Goal: Navigation & Orientation: Find specific page/section

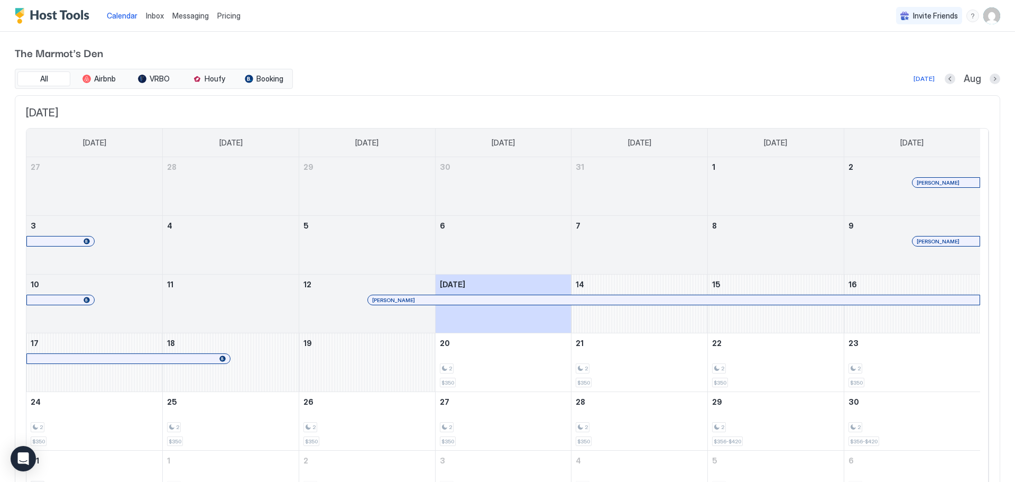
scroll to position [18, 0]
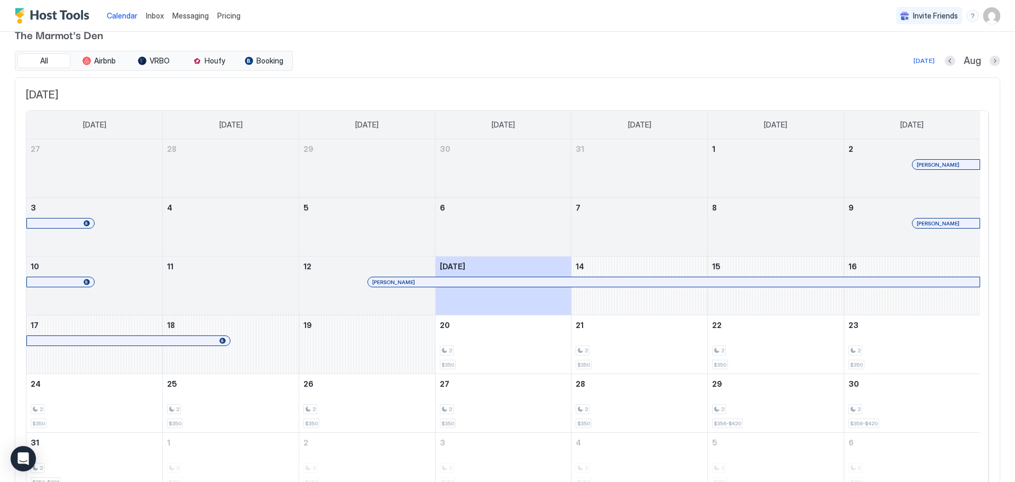
click at [190, 16] on span "Messaging" at bounding box center [190, 15] width 36 height 9
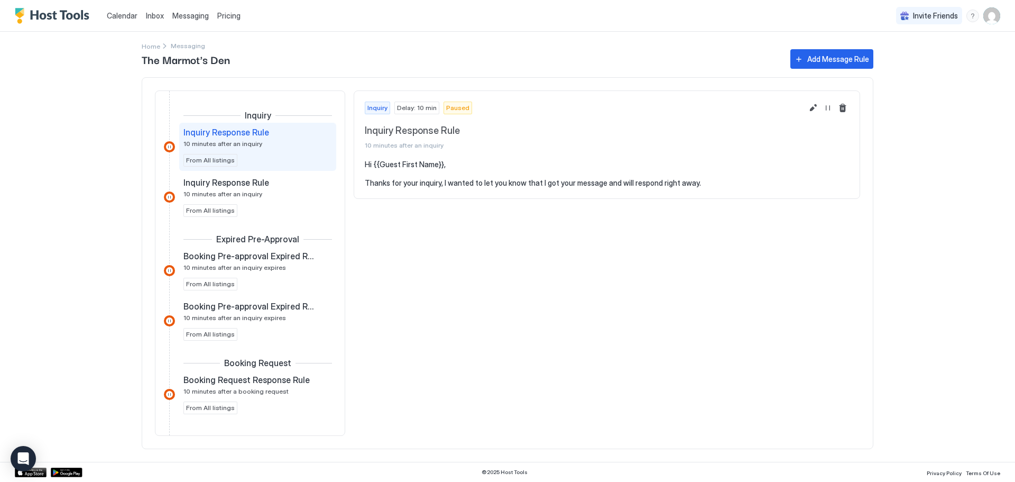
click at [156, 19] on span "Inbox" at bounding box center [155, 15] width 18 height 9
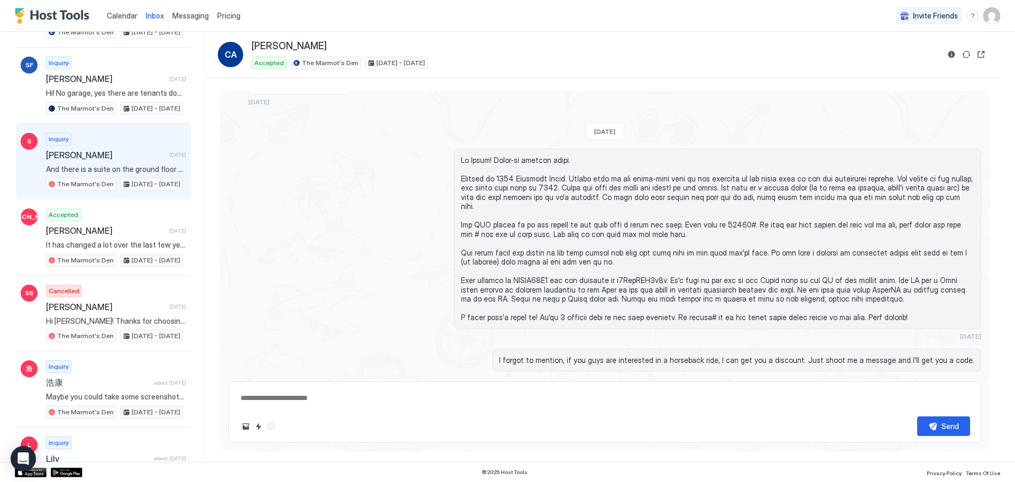
scroll to position [440, 0]
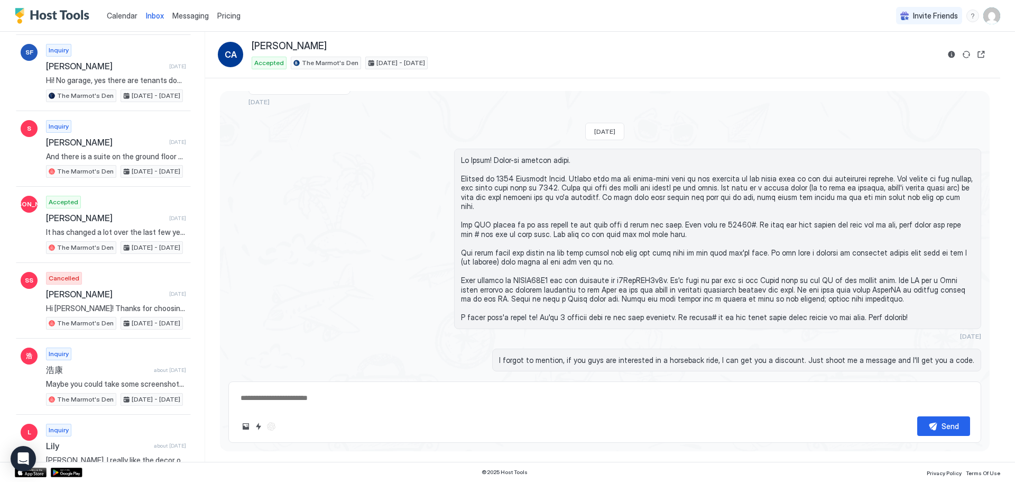
click at [125, 14] on span "Calendar" at bounding box center [122, 15] width 31 height 9
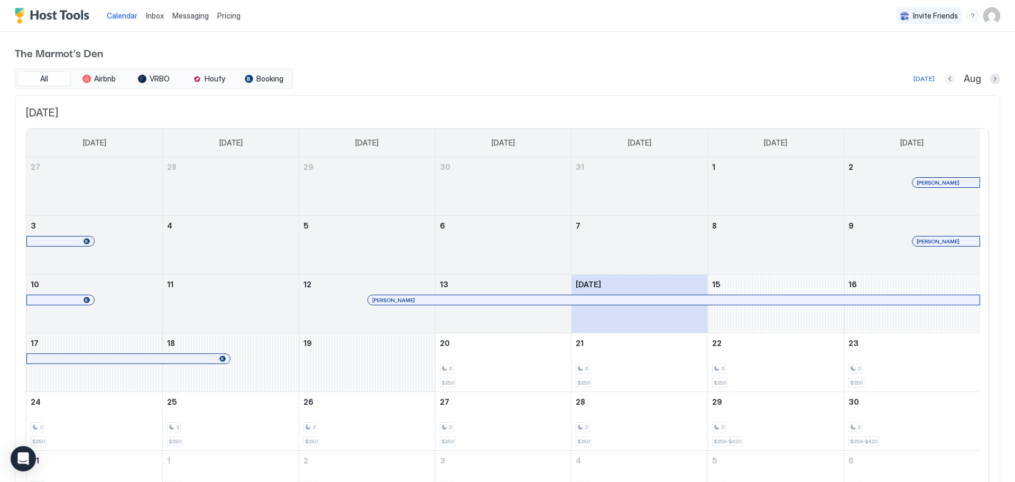
click at [945, 81] on button "Previous month" at bounding box center [950, 78] width 11 height 11
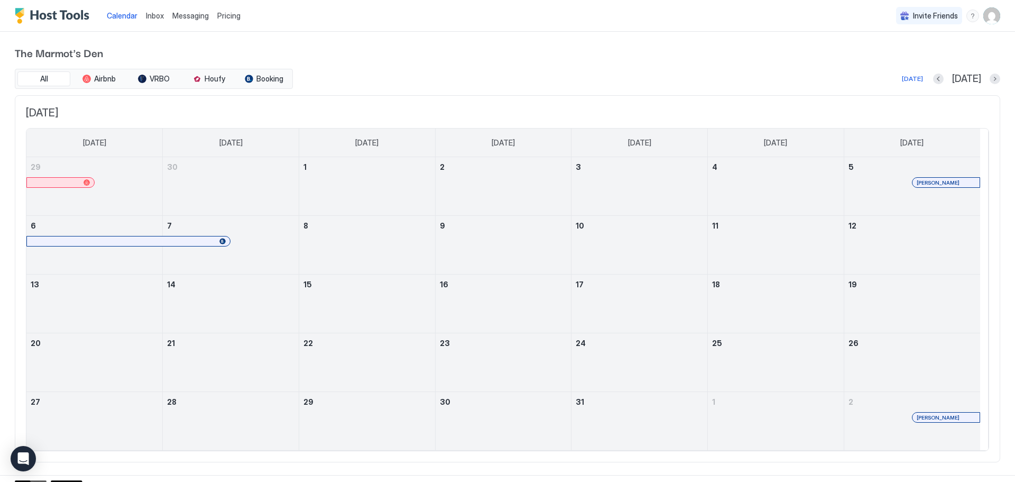
click at [941, 417] on div at bounding box center [939, 417] width 8 height 8
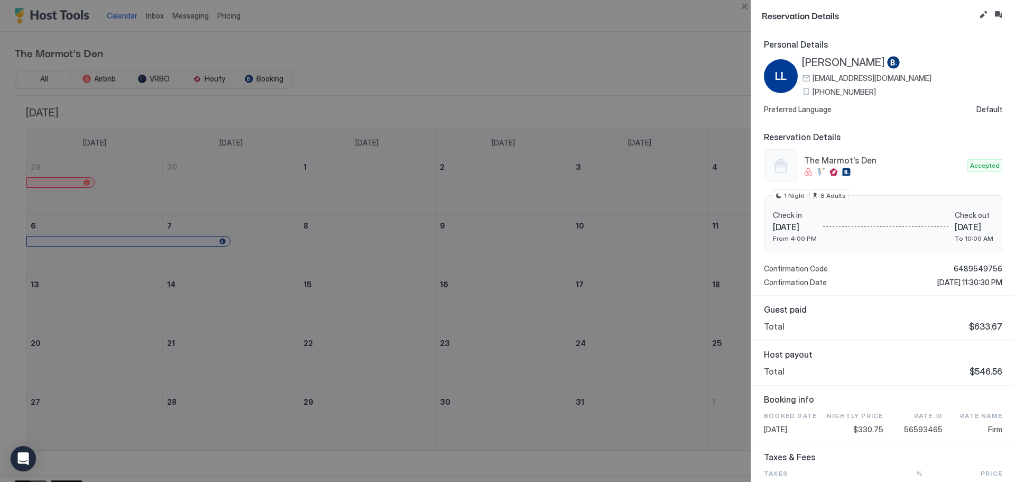
click at [655, 109] on div at bounding box center [507, 241] width 1015 height 482
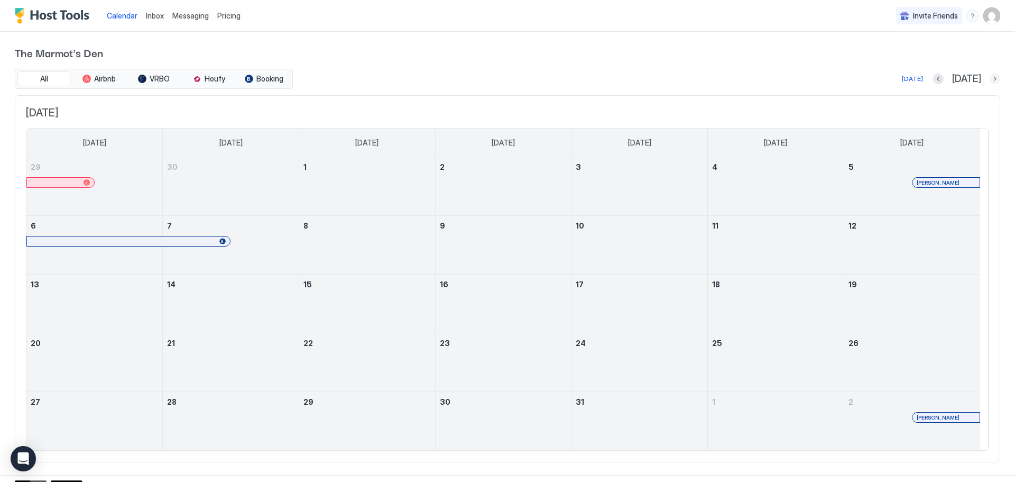
click at [990, 77] on button "Next month" at bounding box center [995, 78] width 11 height 11
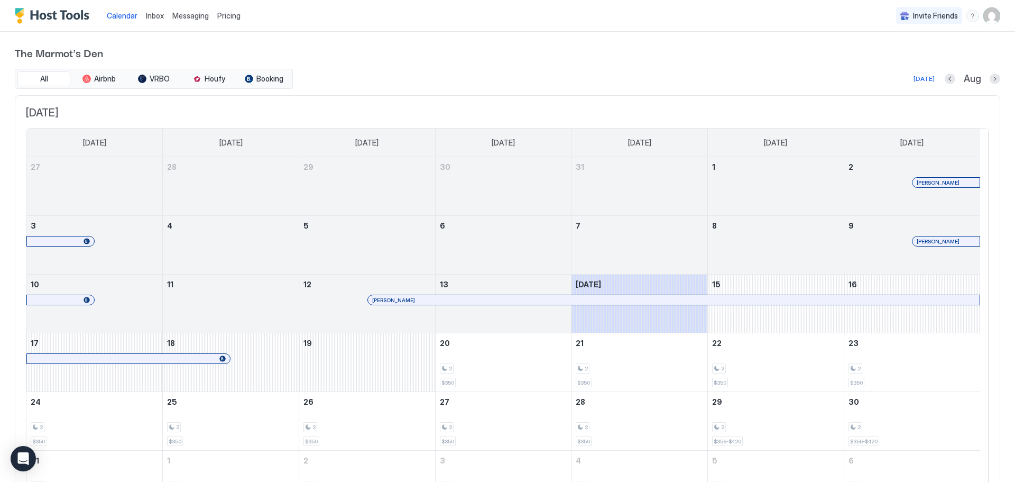
click at [942, 241] on div at bounding box center [942, 241] width 8 height 8
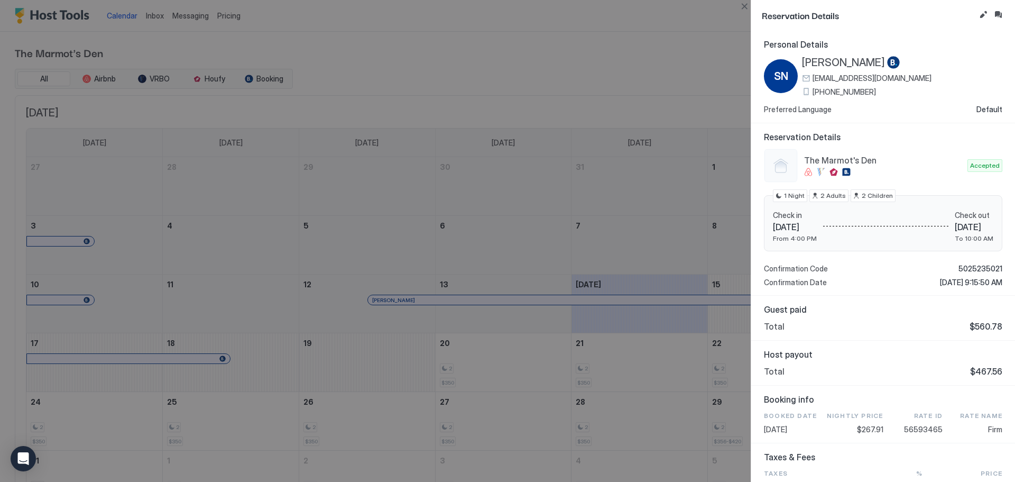
click at [574, 226] on div at bounding box center [507, 241] width 1015 height 482
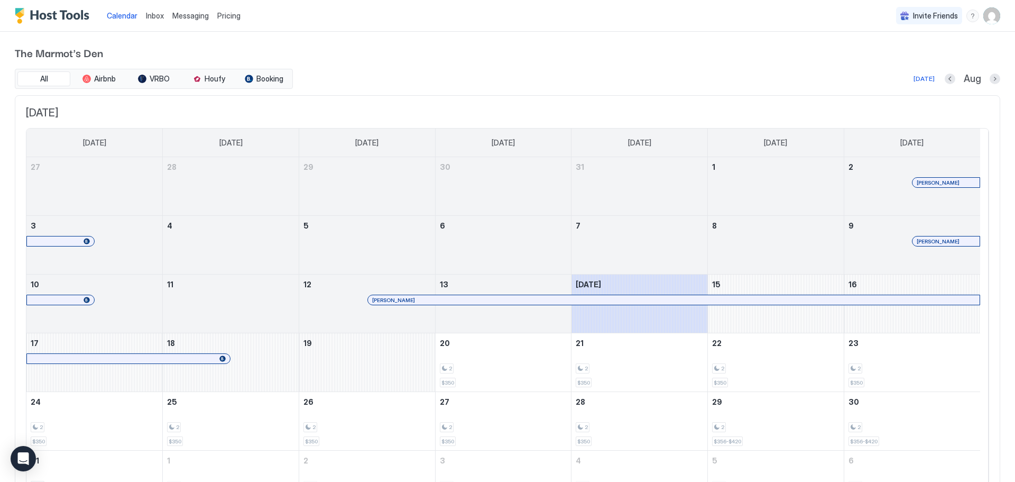
click at [572, 300] on div at bounding box center [572, 299] width 8 height 8
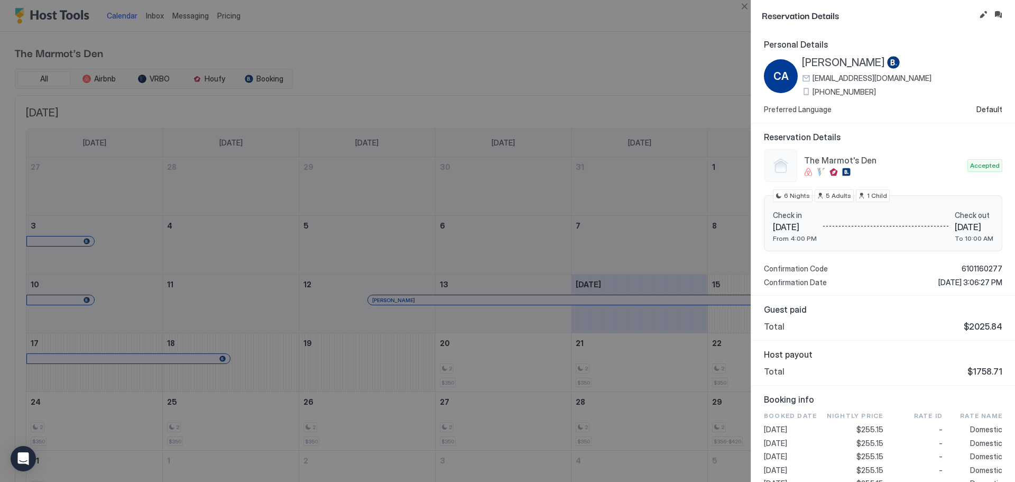
click at [632, 227] on div at bounding box center [507, 241] width 1015 height 482
click at [626, 44] on div at bounding box center [507, 241] width 1015 height 482
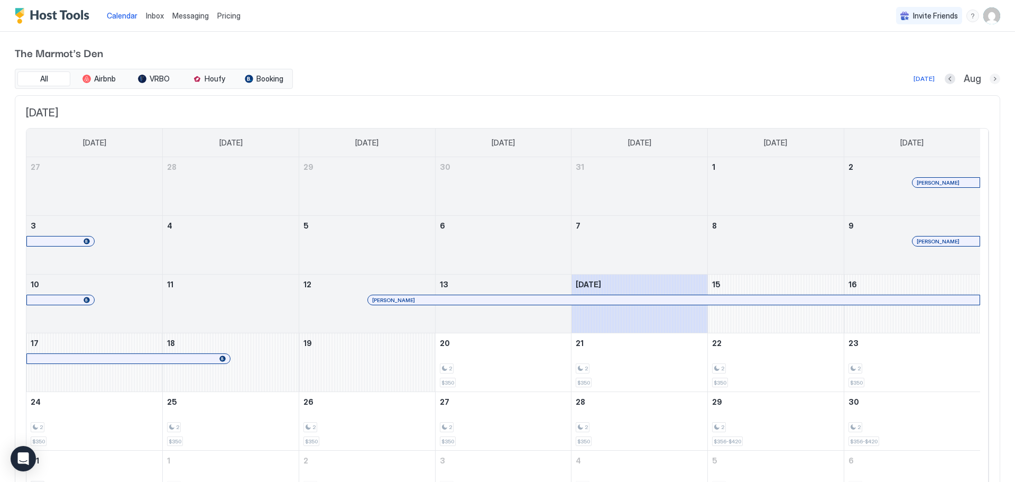
click at [990, 80] on button "Next month" at bounding box center [995, 78] width 11 height 11
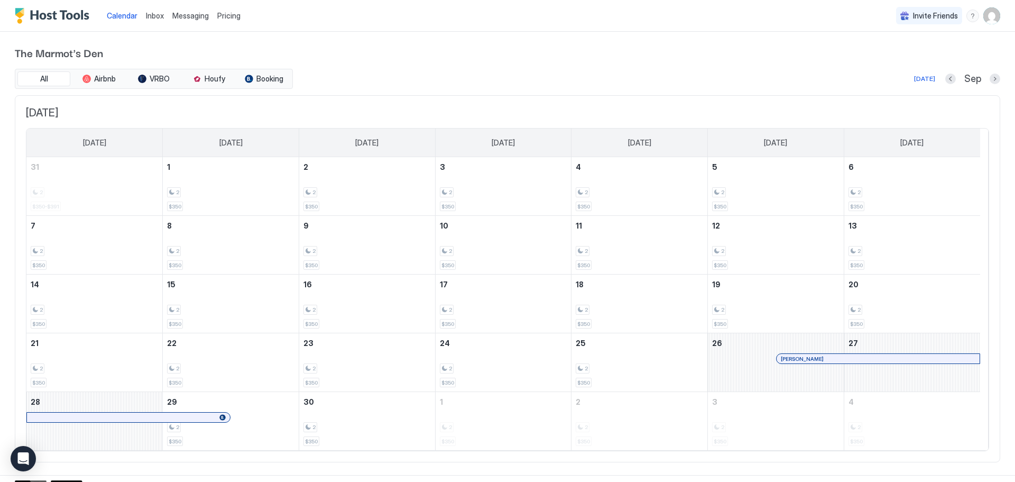
click at [903, 359] on div at bounding box center [903, 358] width 8 height 8
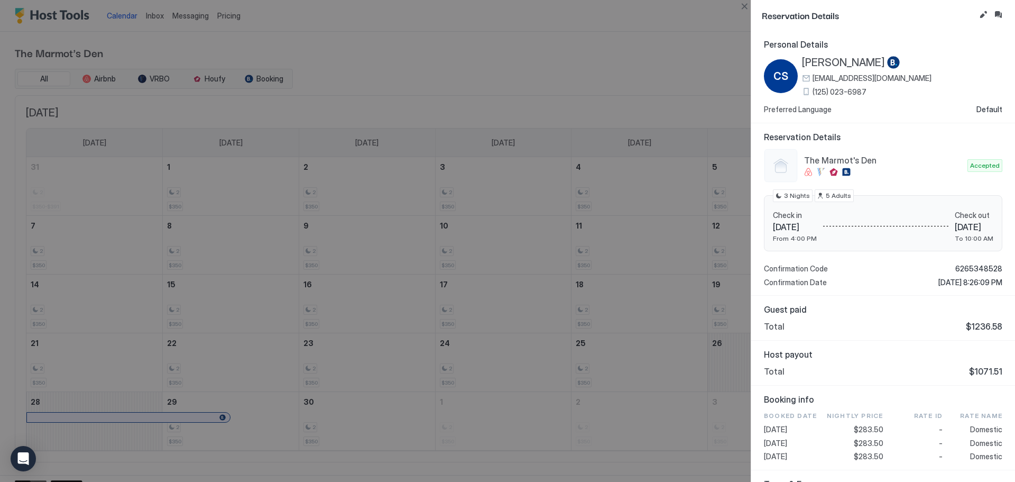
click at [628, 47] on div at bounding box center [507, 241] width 1015 height 482
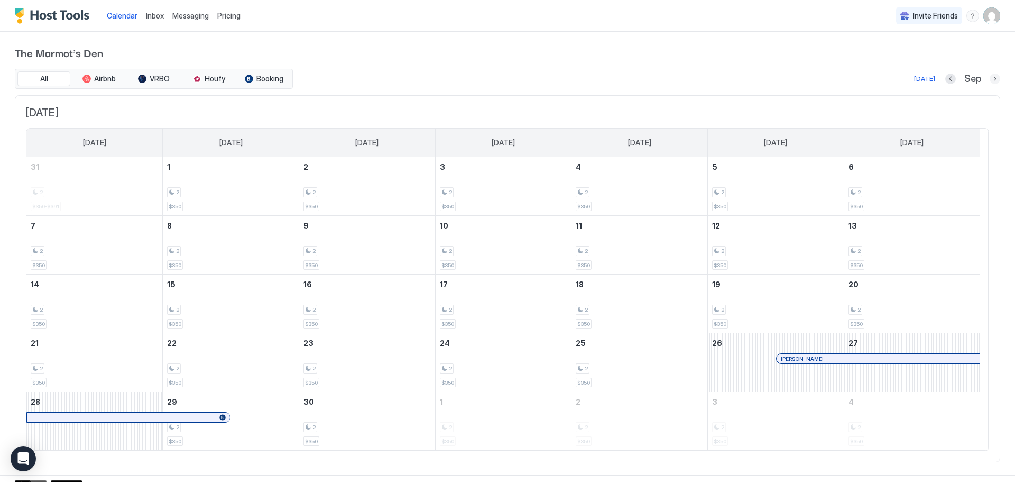
click at [990, 78] on button "Next month" at bounding box center [995, 78] width 11 height 11
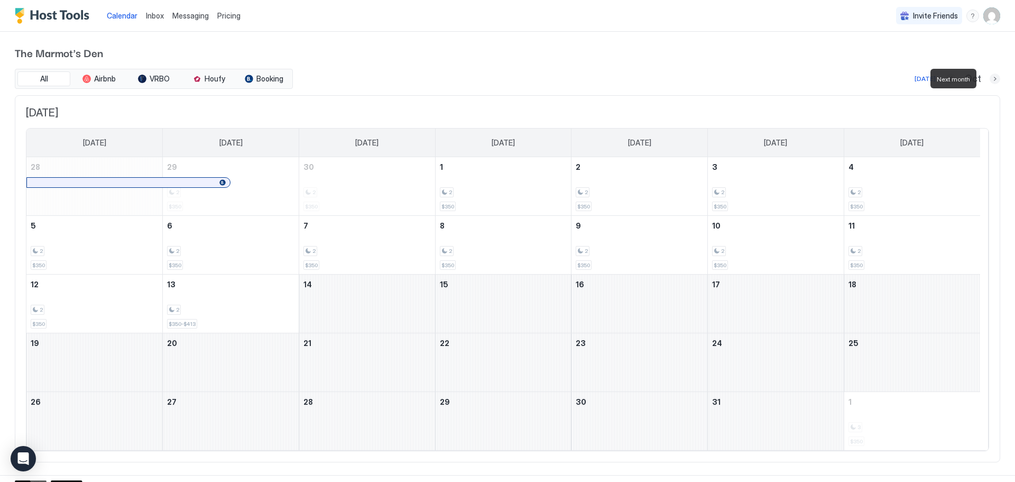
click at [990, 78] on button "Next month" at bounding box center [995, 78] width 11 height 11
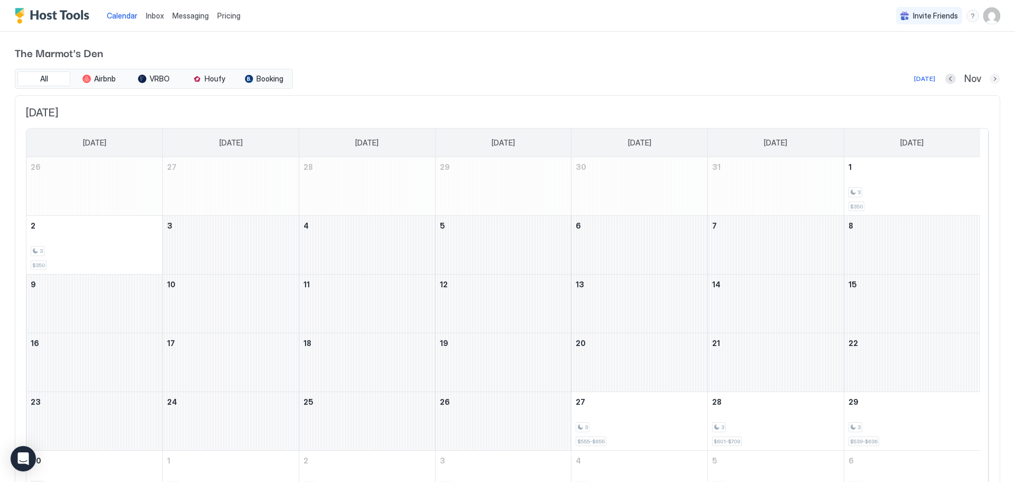
click at [990, 77] on button "Next month" at bounding box center [995, 78] width 11 height 11
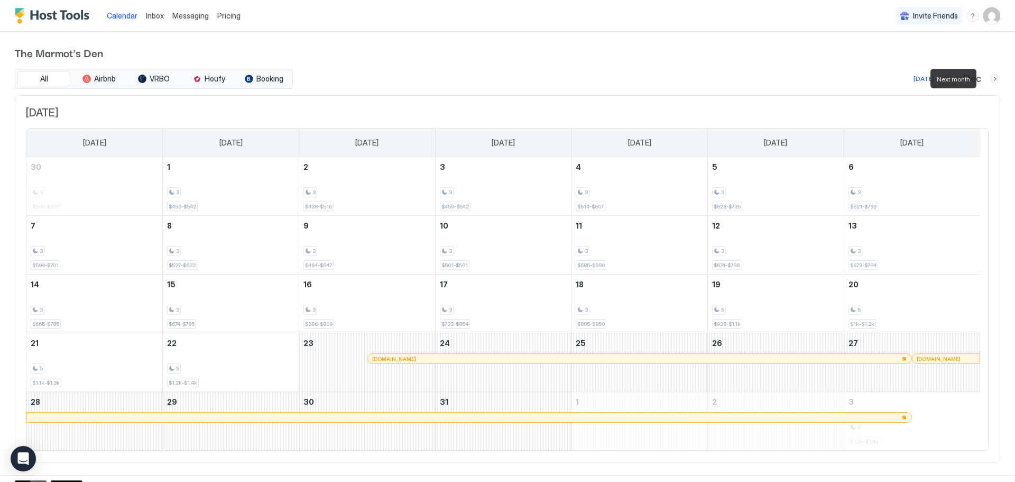
click at [990, 77] on button "Next month" at bounding box center [995, 78] width 11 height 11
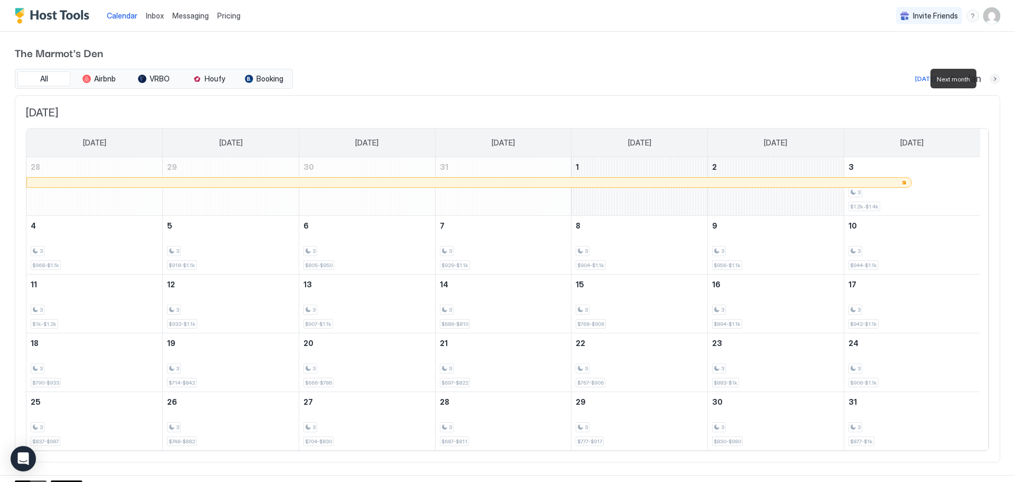
click at [990, 77] on button "Next month" at bounding box center [995, 78] width 11 height 11
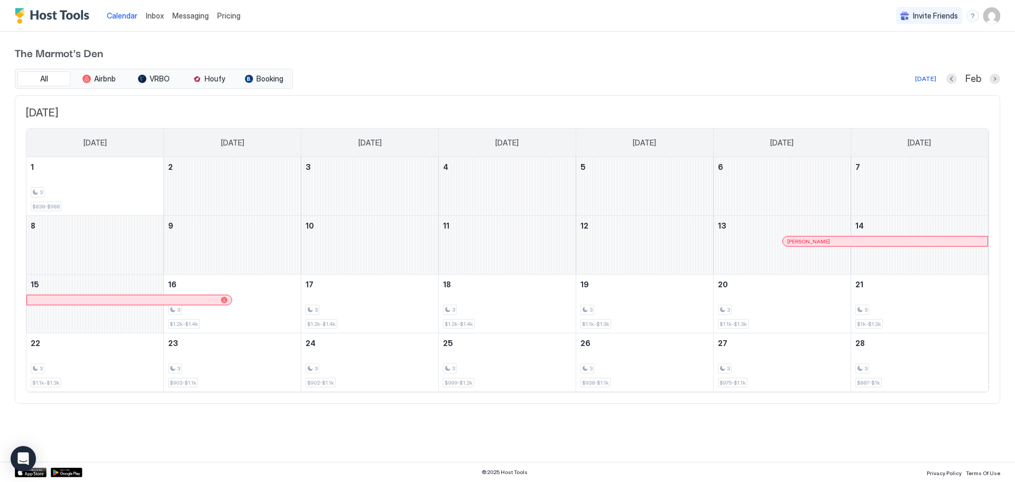
click at [885, 241] on div at bounding box center [885, 241] width 8 height 8
